Goal: Task Accomplishment & Management: Manage account settings

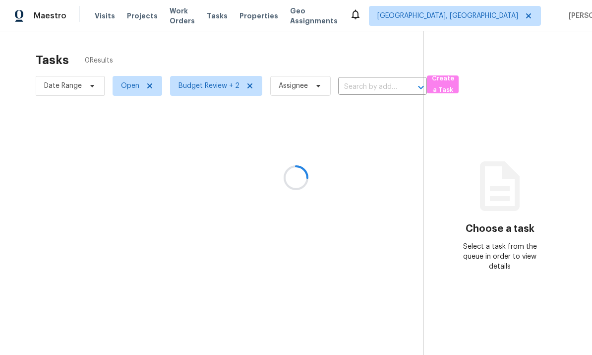
scroll to position [6, 0]
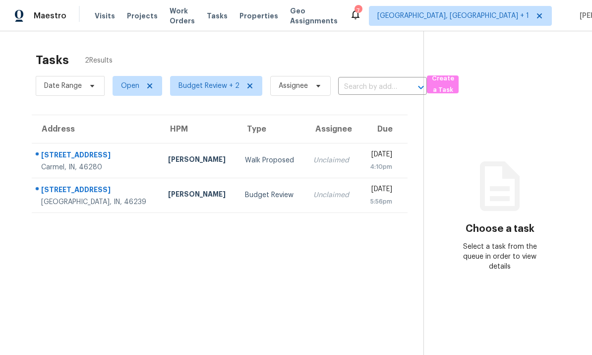
click at [121, 158] on td "[STREET_ADDRESS]" at bounding box center [96, 160] width 128 height 35
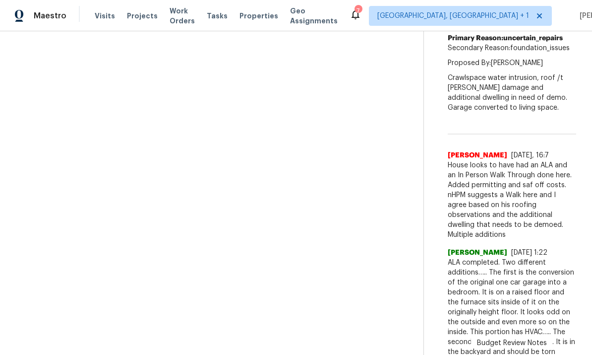
scroll to position [215, 0]
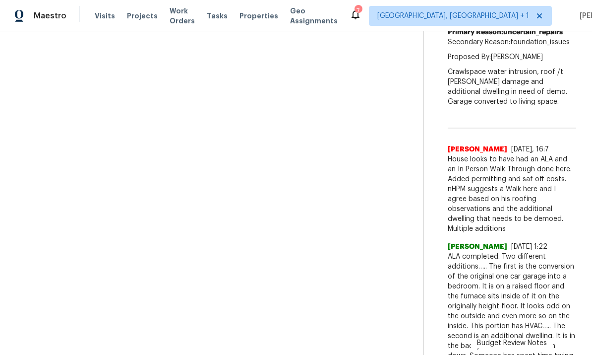
click at [572, 216] on span "House looks to have had an ALA and an In Person Walk Through done here. Added p…" at bounding box center [512, 193] width 128 height 79
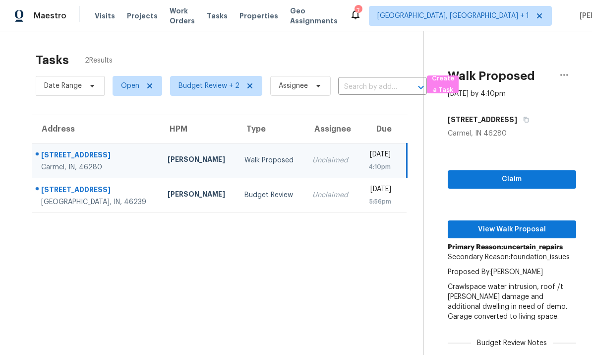
scroll to position [0, 0]
click at [512, 225] on span "View Walk Proposal" at bounding box center [512, 229] width 113 height 12
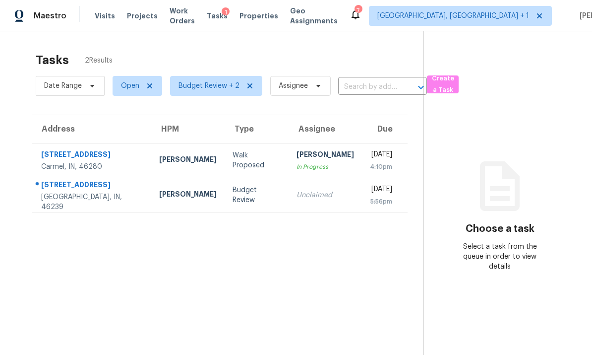
click at [151, 162] on td "[PERSON_NAME]" at bounding box center [187, 160] width 73 height 35
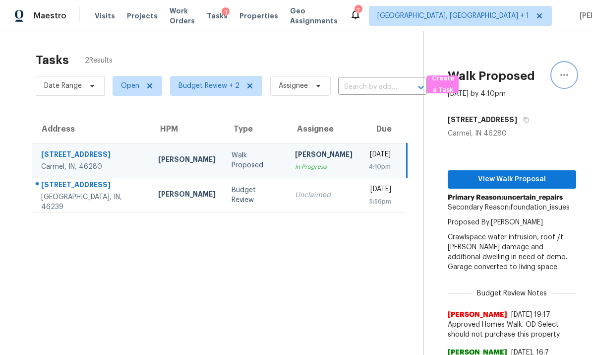
click at [571, 78] on button "button" at bounding box center [565, 75] width 24 height 24
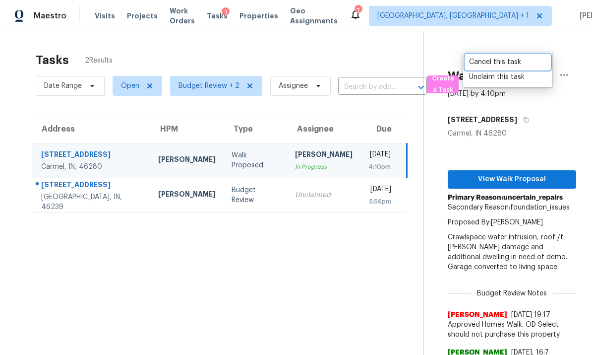
click at [514, 62] on div "Cancel this task" at bounding box center [507, 62] width 77 height 10
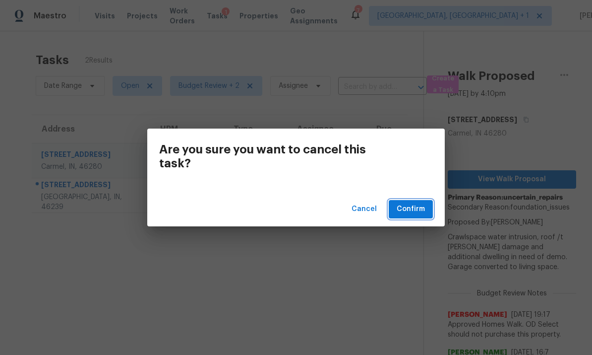
click at [408, 216] on button "Confirm" at bounding box center [411, 209] width 44 height 18
